Goal: Check status: Check status

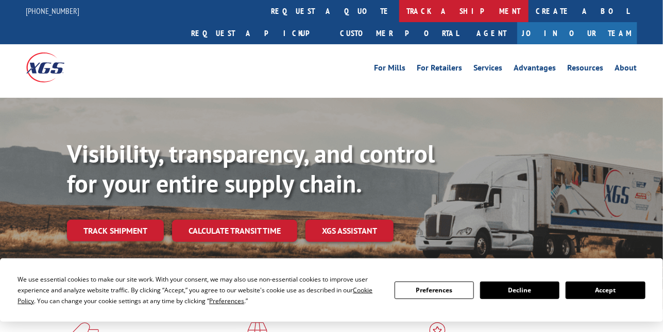
click at [400, 8] on link "track a shipment" at bounding box center [464, 11] width 129 height 22
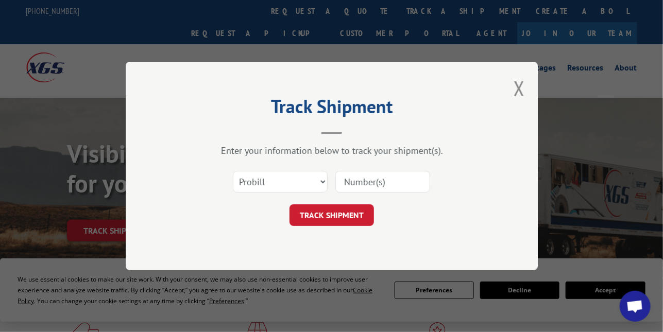
click at [365, 182] on input at bounding box center [383, 182] width 95 height 22
paste input "17588929"
type input "17588929"
click at [329, 216] on button "TRACK SHIPMENT" at bounding box center [332, 216] width 85 height 22
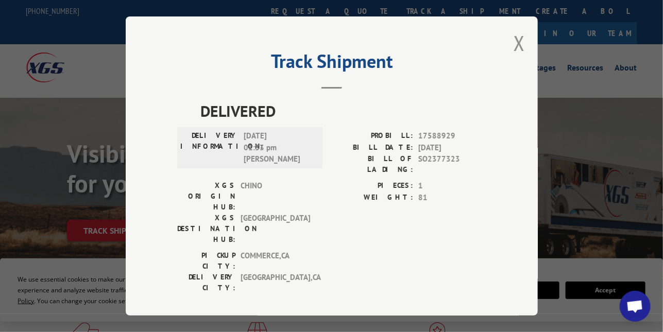
click at [335, 211] on div "PIECES: 1 WEIGHT: 81" at bounding box center [409, 215] width 155 height 70
click at [330, 185] on div "XGS ORIGIN HUB: CHINO XGS DESTINATION HUB: SAN DIEGO PIECES: 1 WEIGHT: 81" at bounding box center [331, 215] width 309 height 70
click at [519, 50] on button "Close modal" at bounding box center [519, 42] width 11 height 27
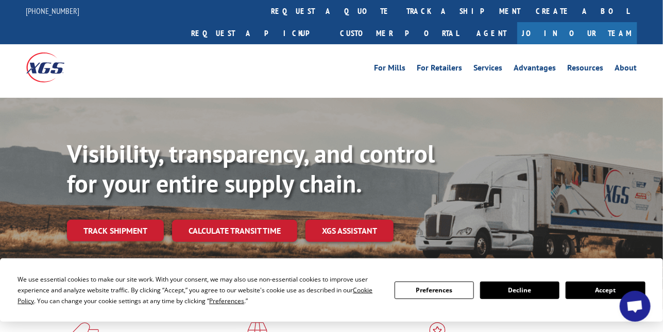
drag, startPoint x: 270, startPoint y: 36, endPoint x: 234, endPoint y: 41, distance: 36.9
click at [233, 60] on div "For Mills For Retailers Services Advantages Resources About For Mills For Retai…" at bounding box center [408, 67] width 459 height 15
click at [77, 98] on div "Visibility, transparency, and control for your entire supply chain. Track shipm…" at bounding box center [331, 204] width 663 height 212
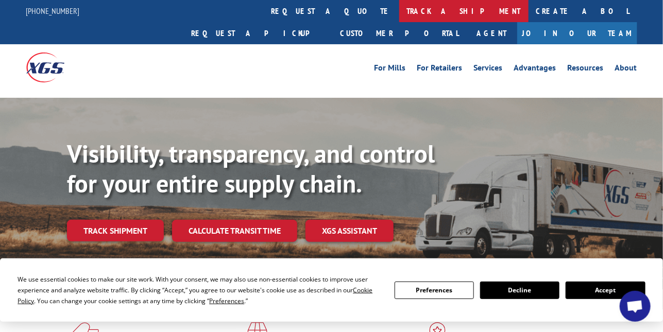
click at [400, 9] on link "track a shipment" at bounding box center [464, 11] width 129 height 22
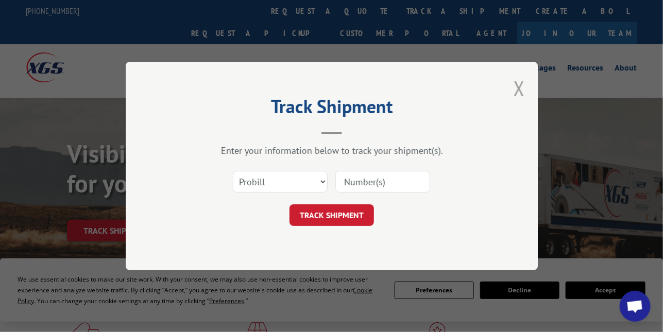
click at [521, 90] on button "Close modal" at bounding box center [519, 88] width 11 height 27
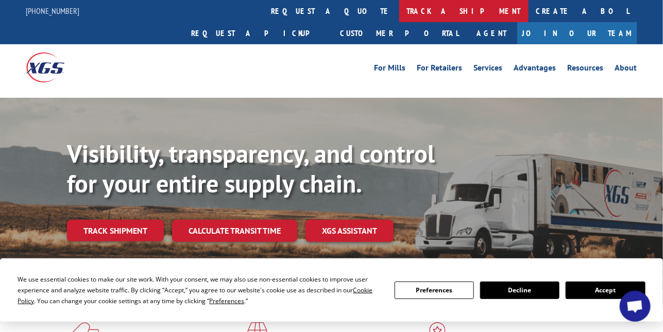
click at [400, 11] on link "track a shipment" at bounding box center [464, 11] width 129 height 22
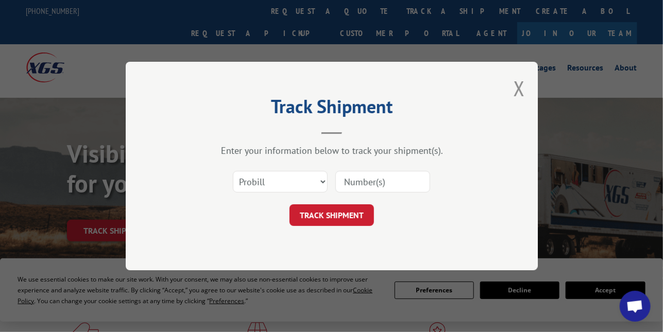
paste input "PO21884"
type input "PO21884"
drag, startPoint x: 389, startPoint y: 185, endPoint x: 296, endPoint y: 172, distance: 93.7
click at [296, 172] on div "Select category... Probill BOL PO PO21884" at bounding box center [331, 182] width 309 height 34
